Goal: Check status: Check status

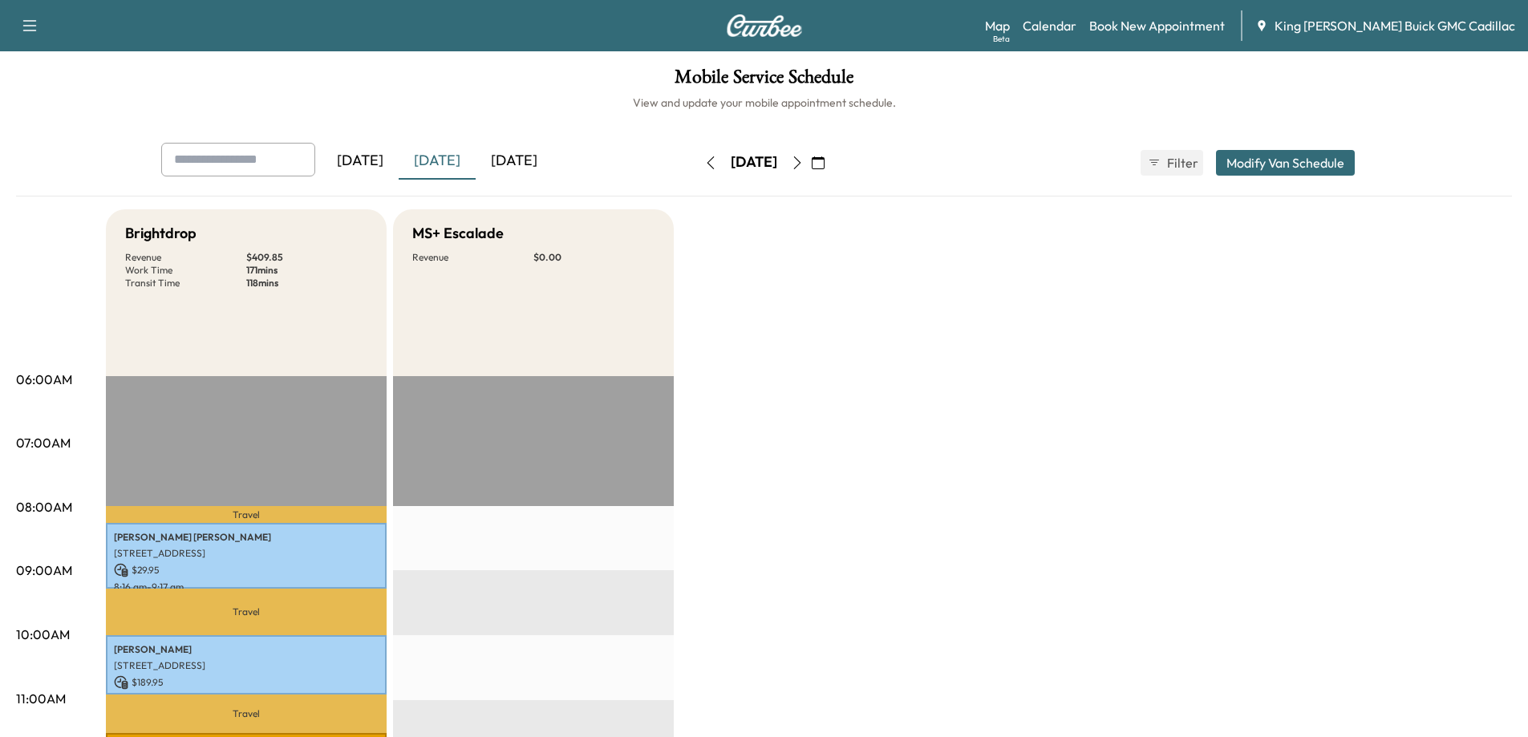
click at [516, 167] on div "[DATE]" at bounding box center [514, 161] width 77 height 37
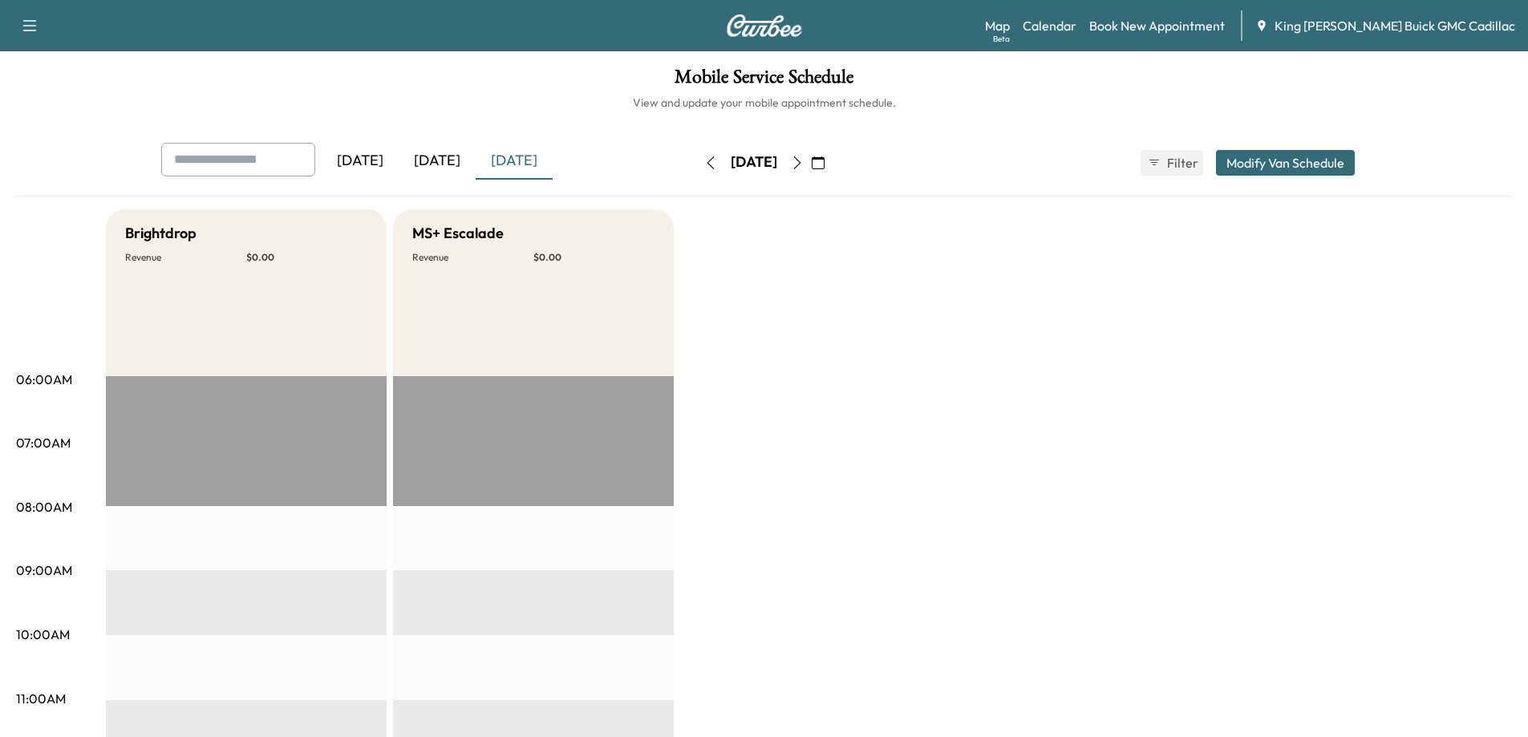
click at [451, 164] on div "[DATE]" at bounding box center [437, 161] width 77 height 37
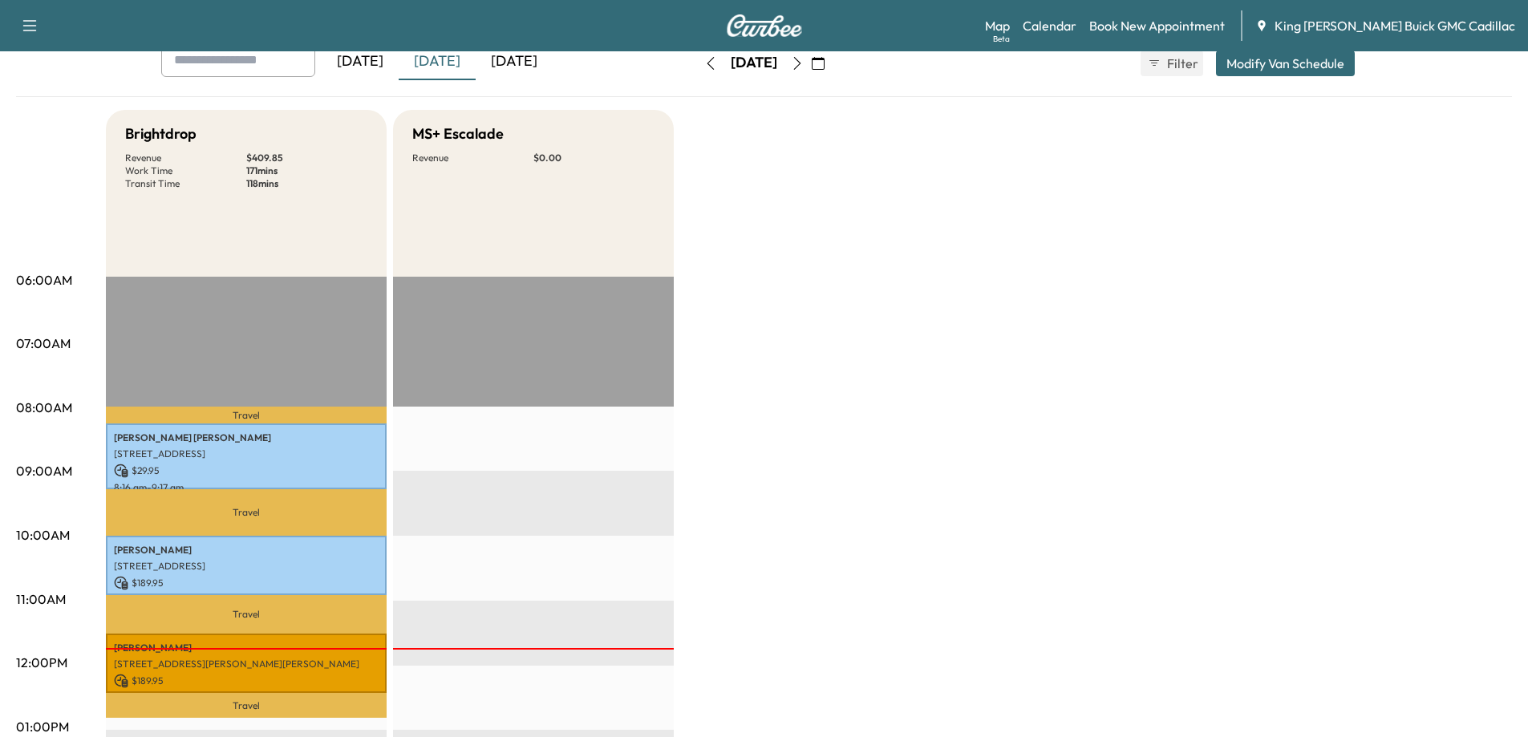
scroll to position [321, 0]
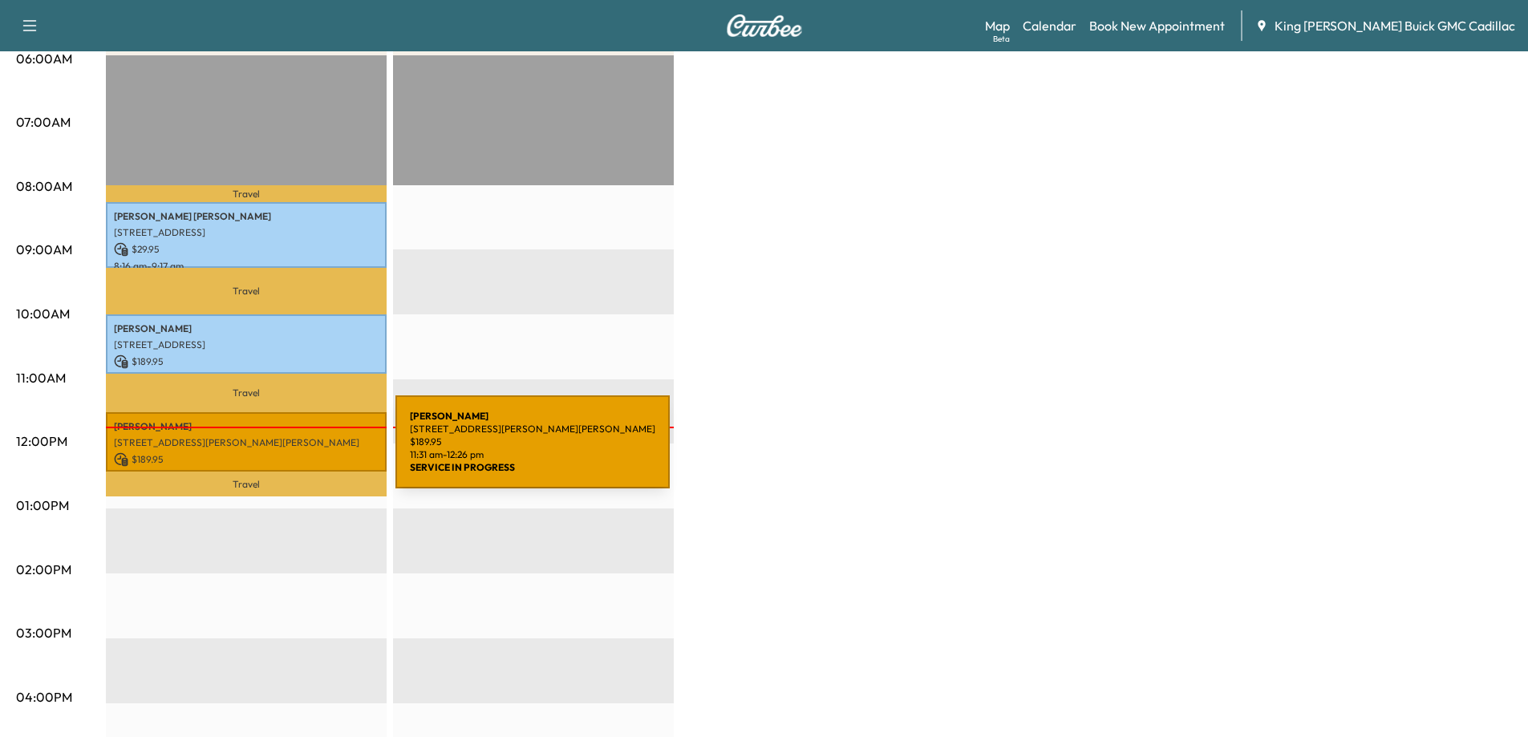
click at [275, 452] on p "$ 189.95" at bounding box center [246, 459] width 265 height 14
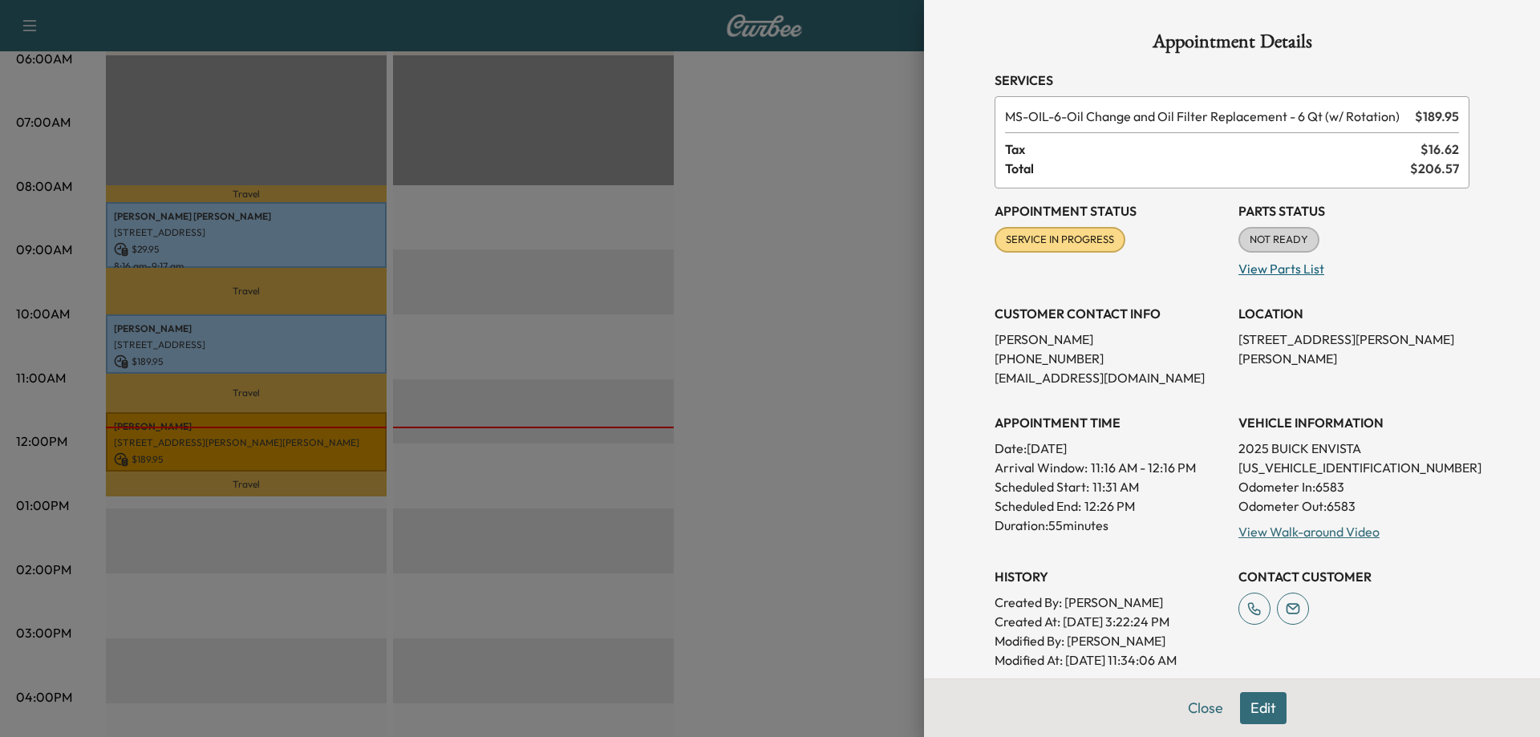
click at [1280, 270] on p "View Parts List" at bounding box center [1354, 266] width 231 height 26
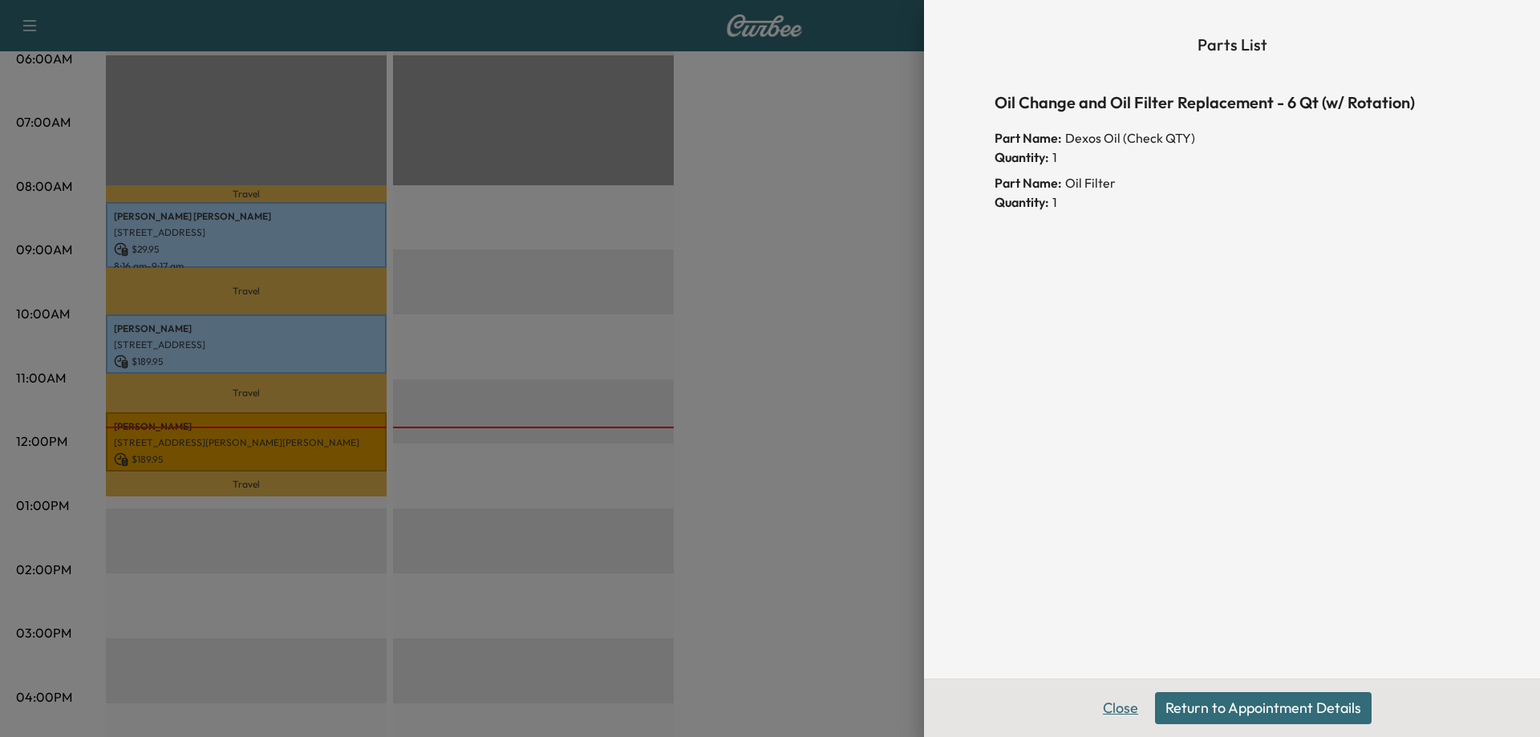
click at [1134, 708] on button "Close" at bounding box center [1121, 708] width 56 height 32
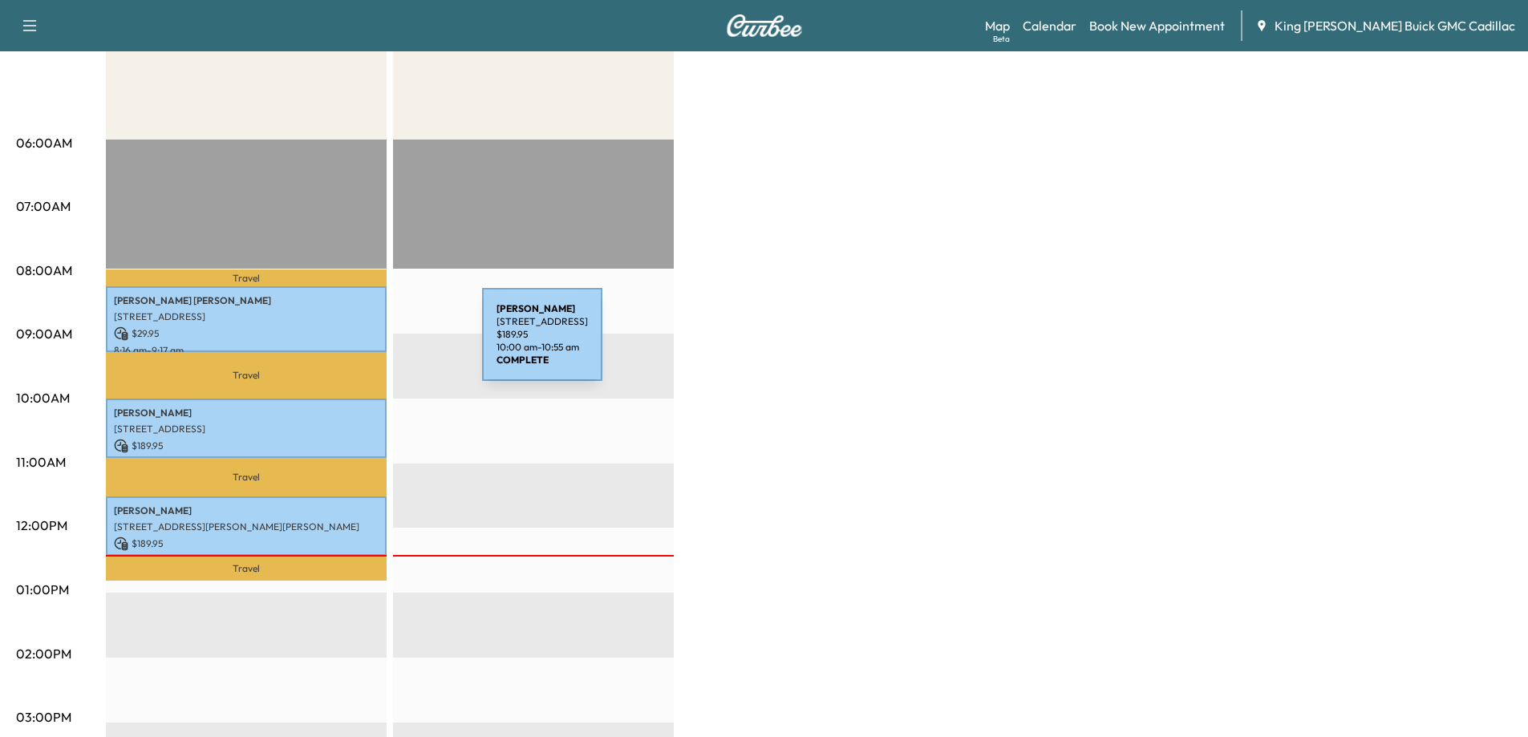
scroll to position [0, 0]
